Goal: Task Accomplishment & Management: Manage account settings

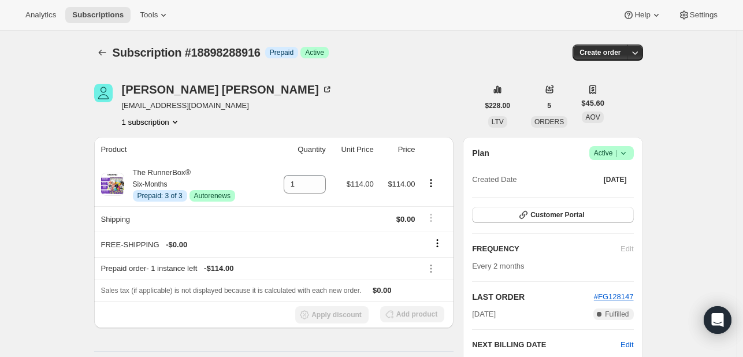
click at [625, 158] on icon at bounding box center [624, 153] width 12 height 12
click at [595, 198] on span "Cancel subscription" at bounding box center [614, 195] width 65 height 9
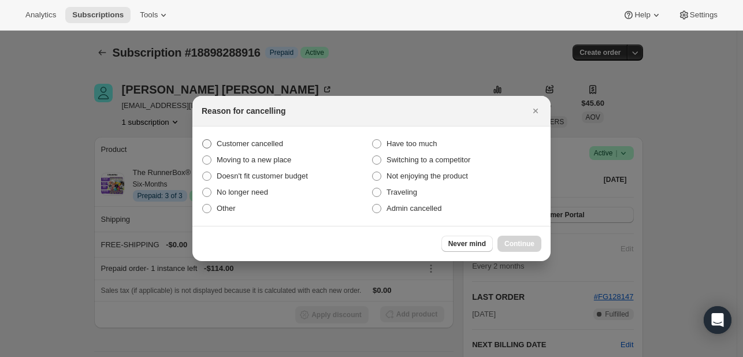
click at [277, 150] on label "Customer cancelled" at bounding box center [287, 144] width 170 height 16
click at [203, 140] on input "Customer cancelled" at bounding box center [202, 139] width 1 height 1
radio input "true"
click at [524, 236] on button "Continue" at bounding box center [520, 244] width 44 height 16
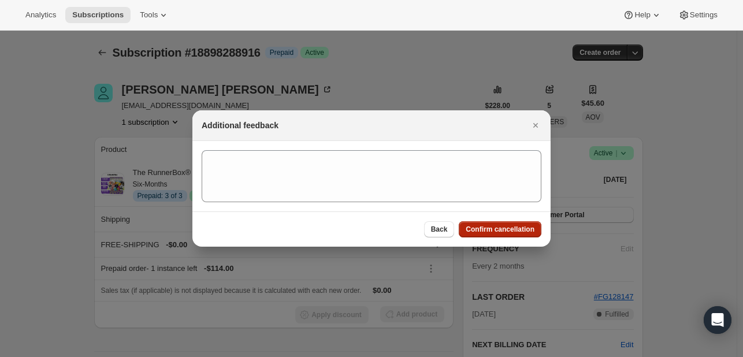
click at [501, 225] on span "Confirm cancellation" at bounding box center [500, 229] width 69 height 9
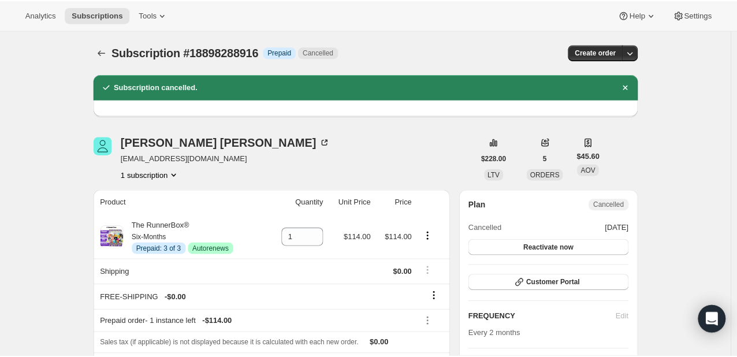
scroll to position [219, 0]
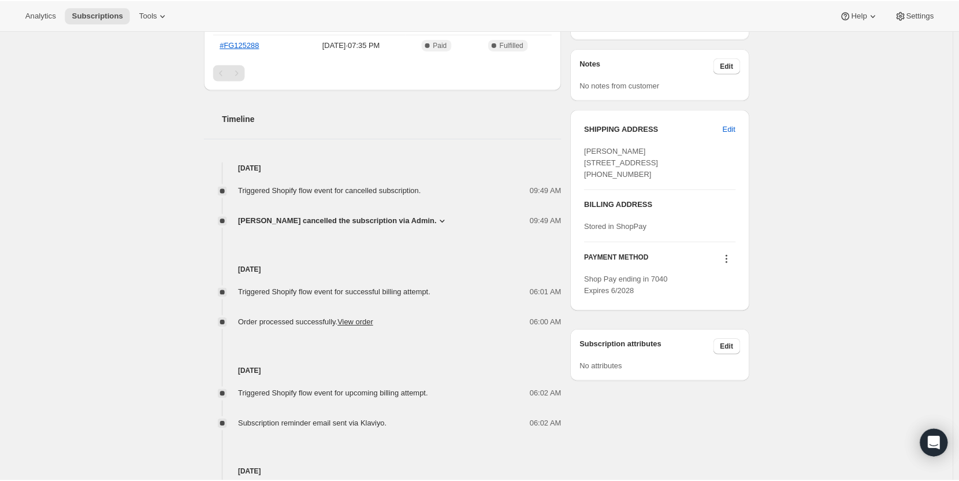
scroll to position [347, 0]
